Goal: Information Seeking & Learning: Find specific page/section

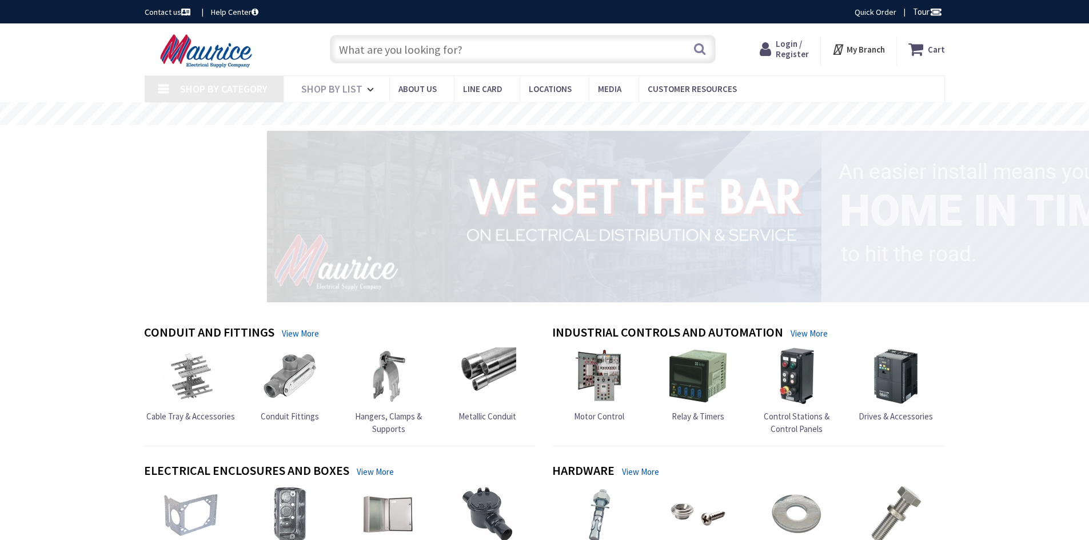
type input "[GEOGRAPHIC_DATA][US_STATE], [GEOGRAPHIC_DATA]"
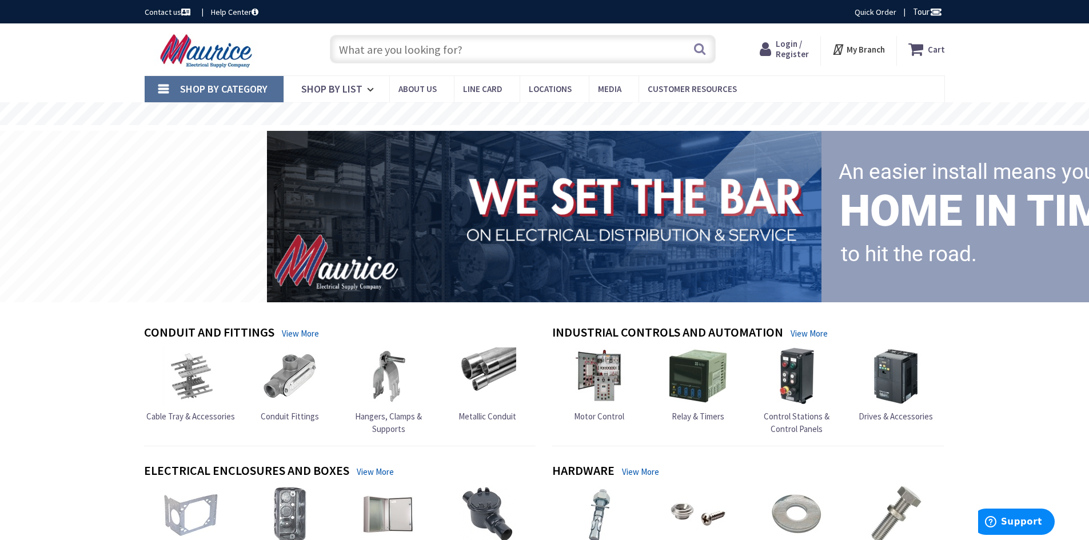
click at [600, 47] on input "text" at bounding box center [523, 49] width 386 height 29
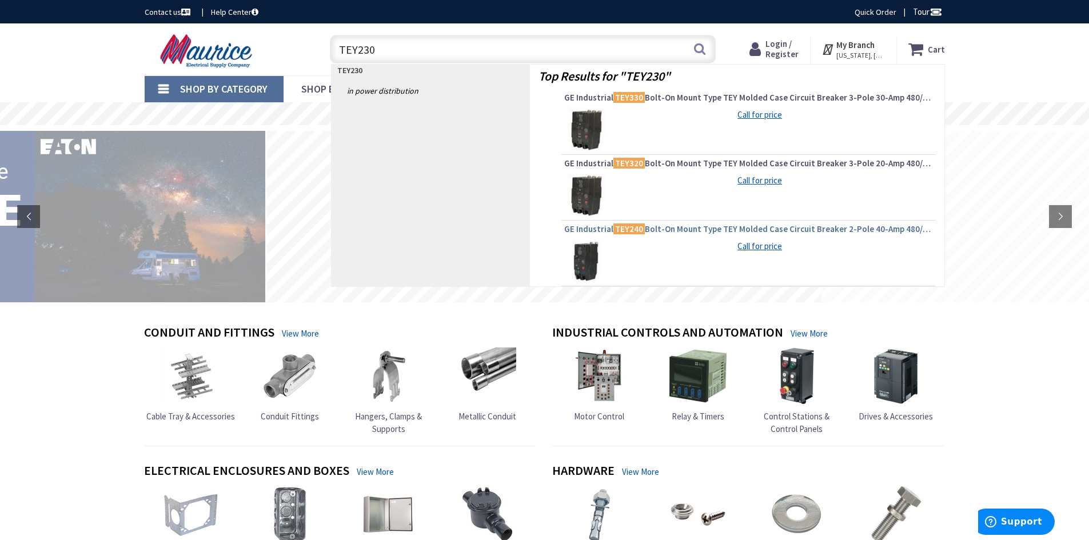
type input "TEY230"
click at [583, 232] on span "GE Industrial TEY240 Bolt-On Mount Type TEY Molded Case Circuit Breaker 2-Pole …" at bounding box center [748, 229] width 369 height 11
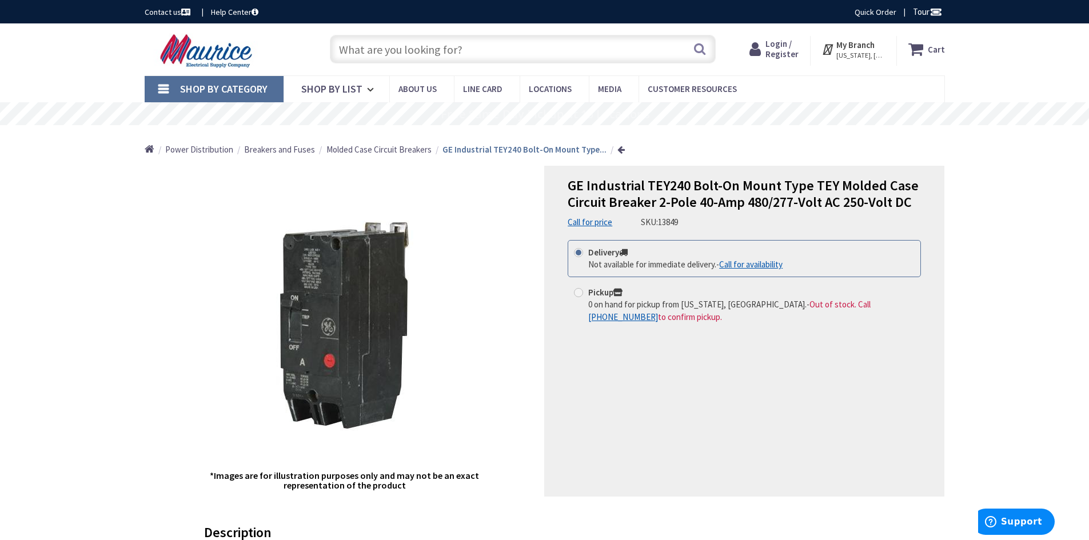
click at [440, 55] on input "text" at bounding box center [523, 49] width 386 height 29
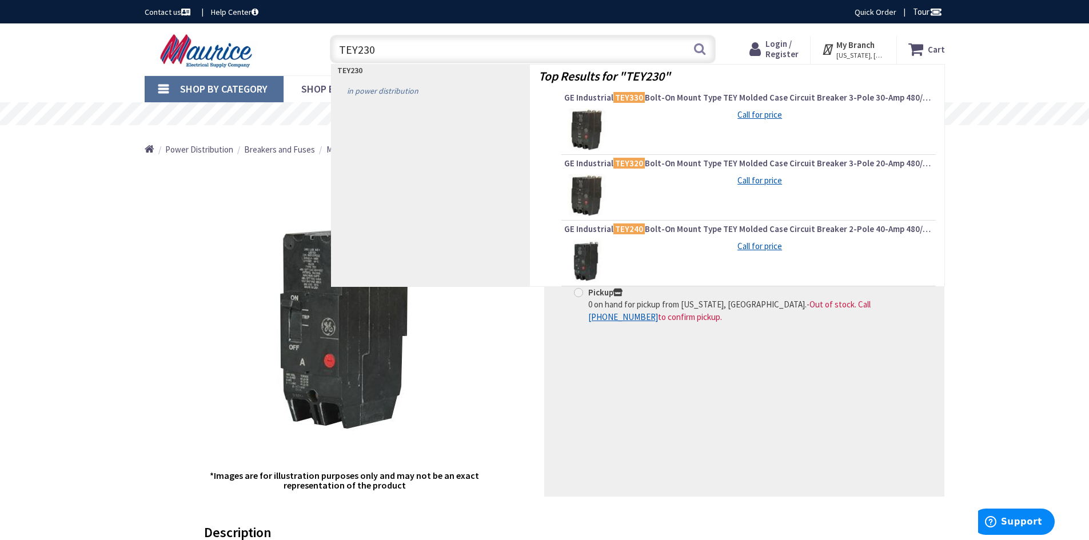
type input "TEY230"
click at [382, 87] on link "in Power Distribution" at bounding box center [431, 91] width 198 height 18
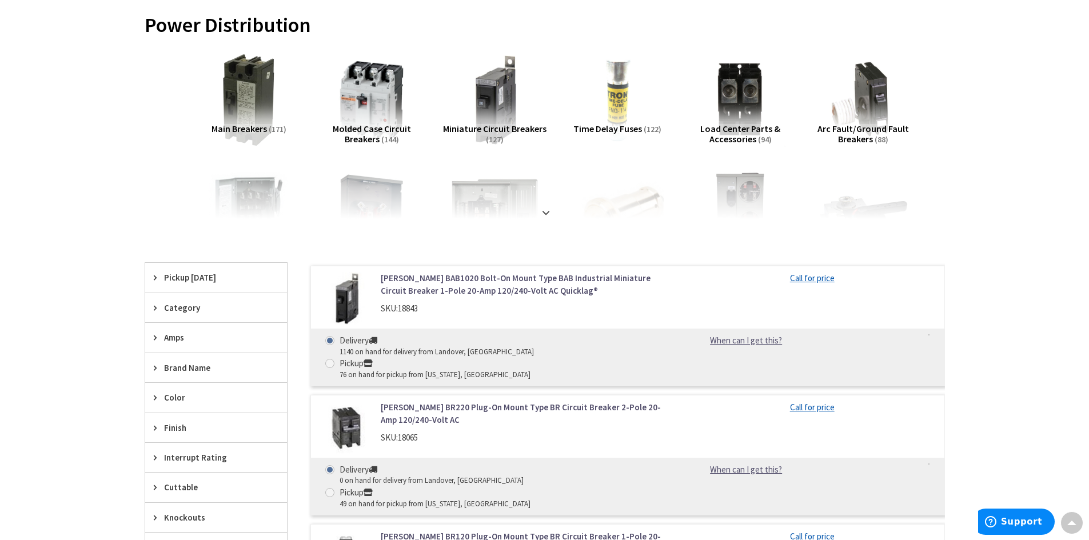
scroll to position [114, 0]
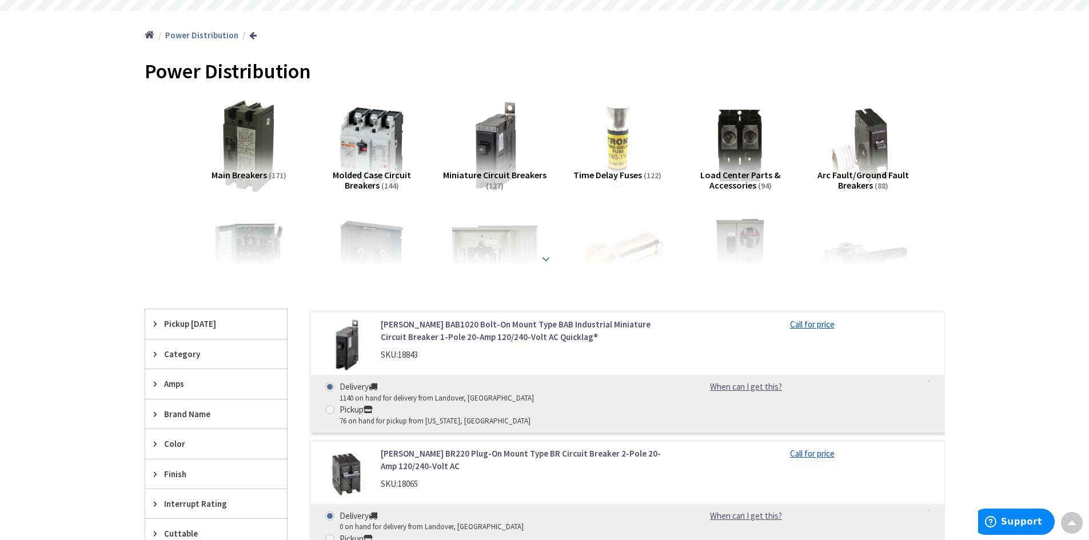
click at [547, 258] on strong at bounding box center [546, 259] width 14 height 13
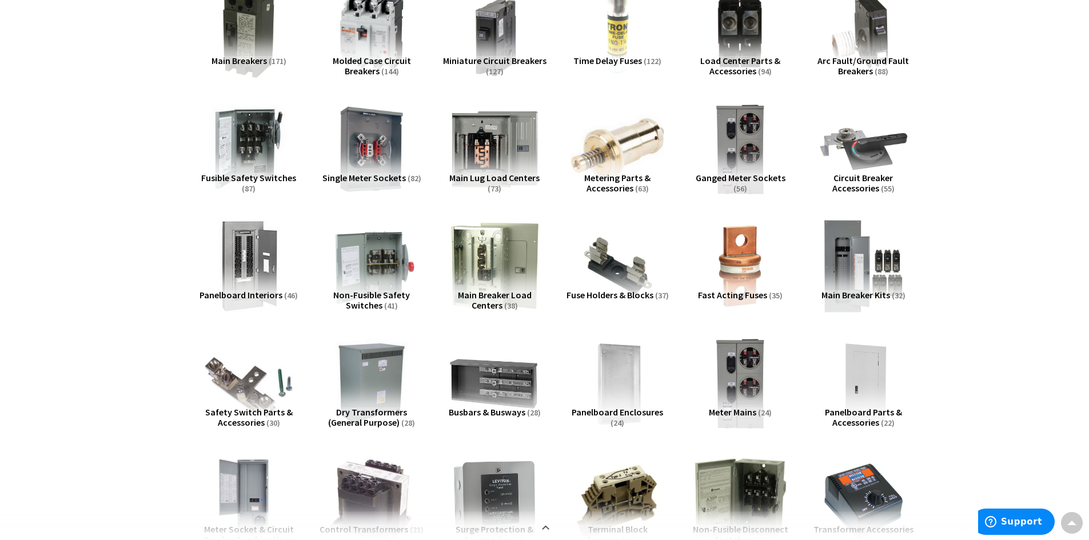
scroll to position [0, 0]
